Goal: Find specific page/section: Find specific page/section

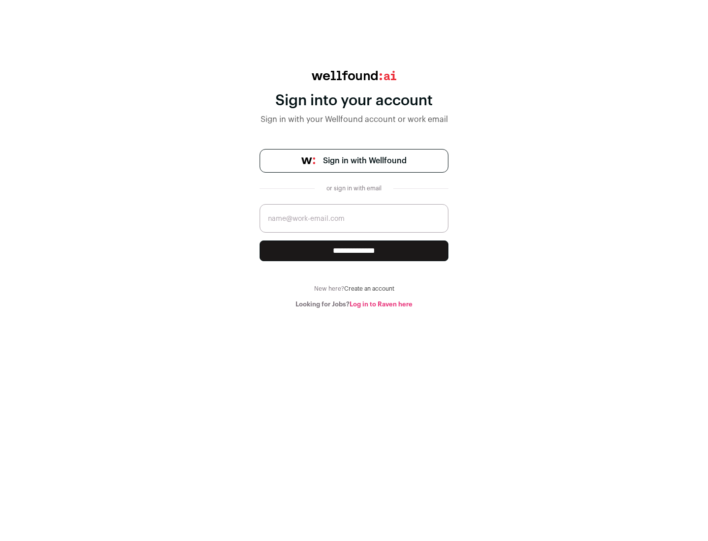
click at [364, 161] on span "Sign in with Wellfound" at bounding box center [365, 161] width 84 height 12
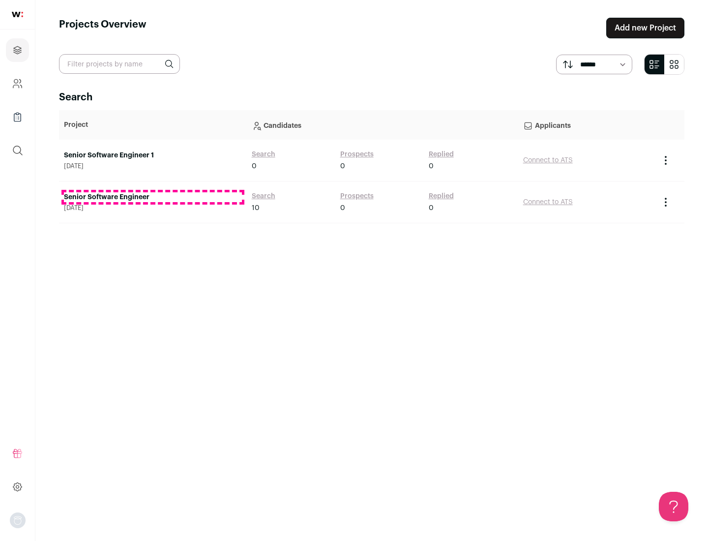
click at [152, 197] on link "Senior Software Engineer" at bounding box center [153, 197] width 178 height 10
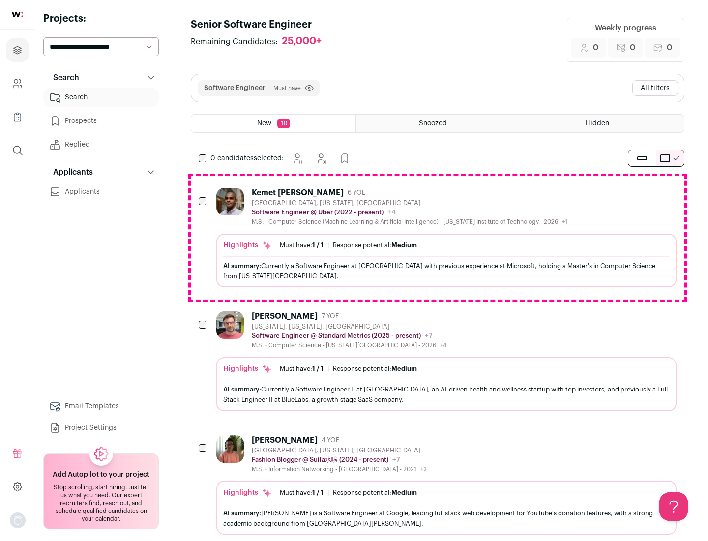
click at [438, 238] on div "Highlights Must have: 1 / 1 How many must haves have been fulfilled? | Response…" at bounding box center [446, 261] width 460 height 54
